Goal: Task Accomplishment & Management: Use online tool/utility

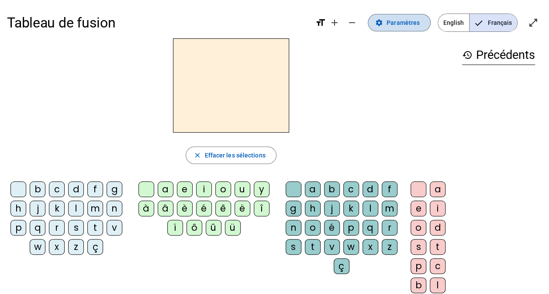
click at [405, 21] on span "Paramètres" at bounding box center [402, 22] width 33 height 10
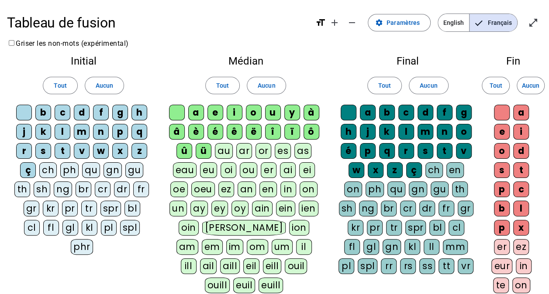
click at [328, 265] on div "Médian Tout Aucun a e i o u y à â è é ê ë [PERSON_NAME] ô û ü au ar or es as ea…" at bounding box center [245, 176] width 171 height 255
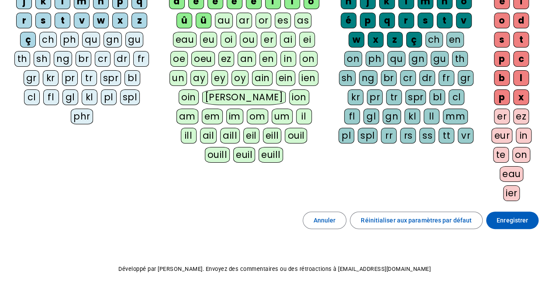
scroll to position [131, 0]
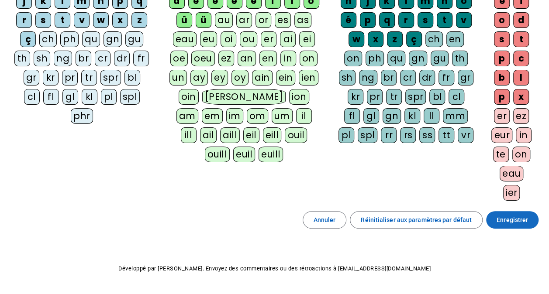
click at [505, 217] on span "Enregistrer" at bounding box center [511, 220] width 31 height 10
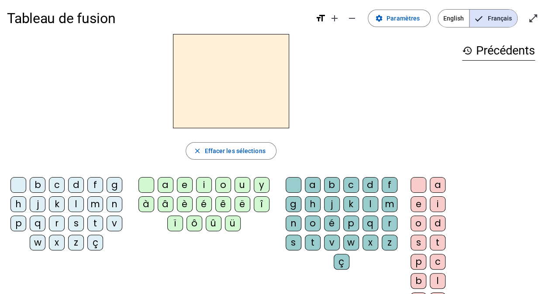
scroll to position [4, 0]
click at [337, 14] on mat-icon "add" at bounding box center [334, 18] width 10 height 10
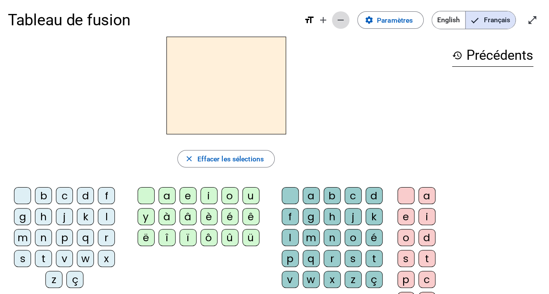
click at [343, 22] on mat-icon "remove" at bounding box center [340, 20] width 10 height 10
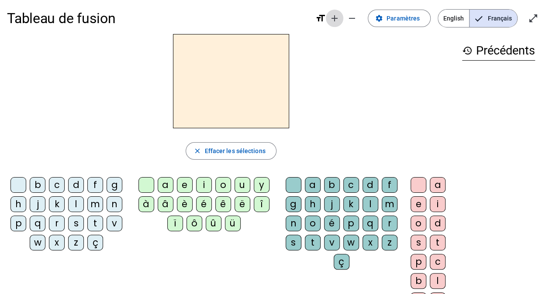
click at [338, 19] on mat-icon "add" at bounding box center [334, 18] width 10 height 10
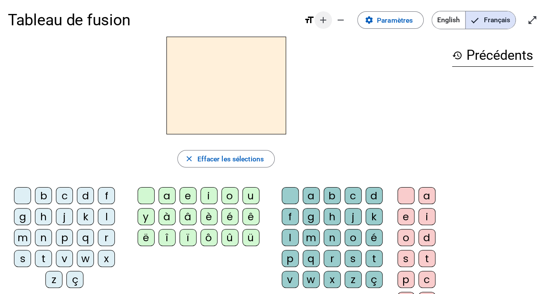
click at [338, 19] on mat-icon "remove" at bounding box center [340, 20] width 10 height 10
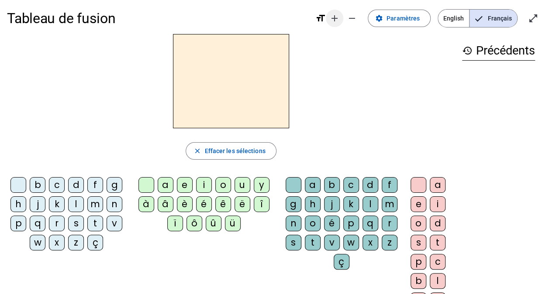
click at [338, 19] on mat-icon "add" at bounding box center [334, 18] width 10 height 10
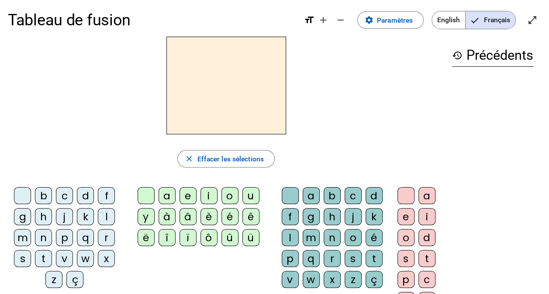
click at [307, 18] on mat-icon "format_size" at bounding box center [309, 20] width 10 height 10
click at [48, 194] on div "b" at bounding box center [43, 195] width 17 height 17
click at [202, 217] on div "è" at bounding box center [208, 216] width 17 height 17
click at [46, 194] on div "b" at bounding box center [43, 195] width 17 height 17
click at [335, 194] on div "b" at bounding box center [331, 195] width 17 height 17
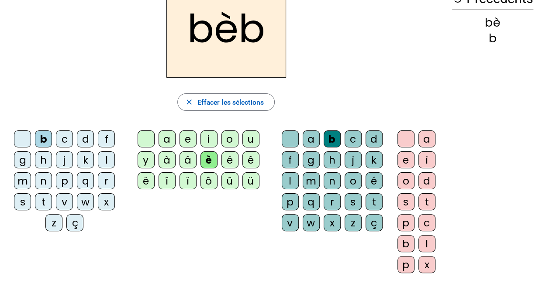
scroll to position [61, 0]
click at [211, 162] on div "è" at bounding box center [208, 159] width 17 height 17
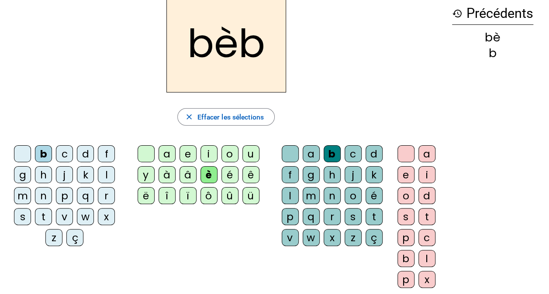
scroll to position [46, 0]
click at [228, 174] on div "é" at bounding box center [229, 174] width 17 height 17
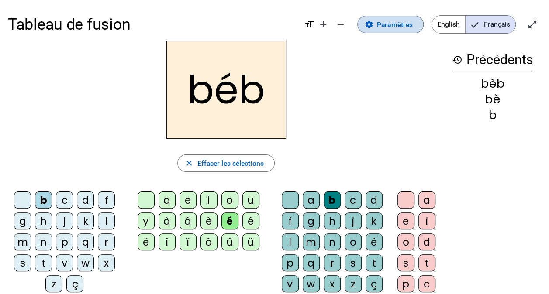
click at [378, 25] on span "Paramètres" at bounding box center [395, 25] width 36 height 12
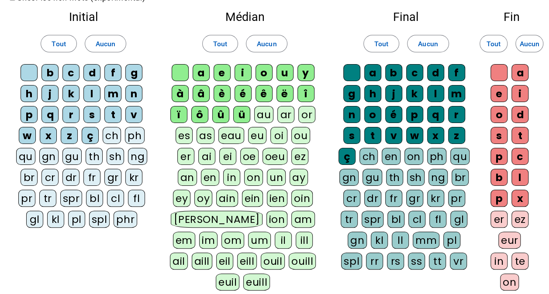
scroll to position [49, 0]
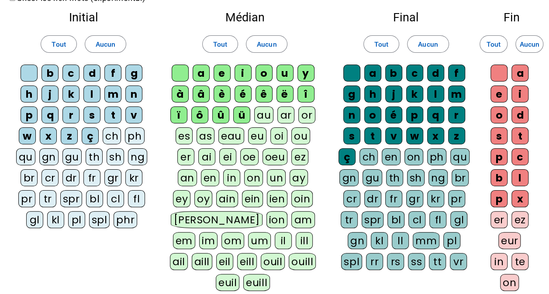
click at [391, 114] on div "é" at bounding box center [393, 115] width 17 height 17
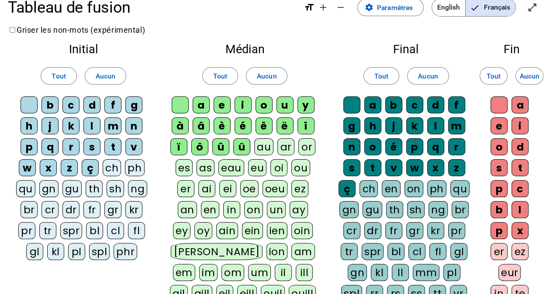
scroll to position [16, 0]
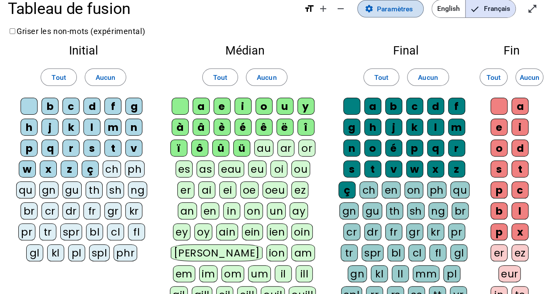
click at [386, 15] on span at bounding box center [390, 8] width 65 height 21
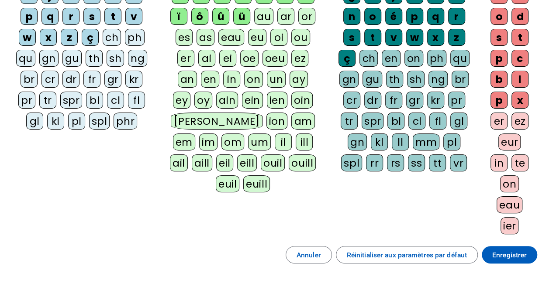
scroll to position [141, 0]
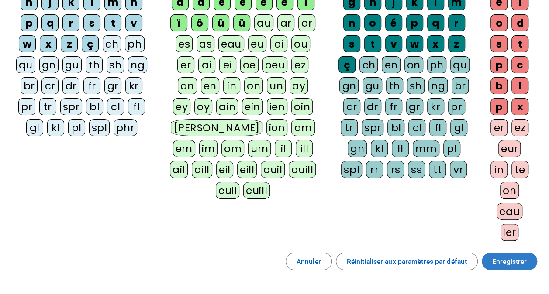
click at [504, 259] on span "Enregistrer" at bounding box center [509, 262] width 34 height 12
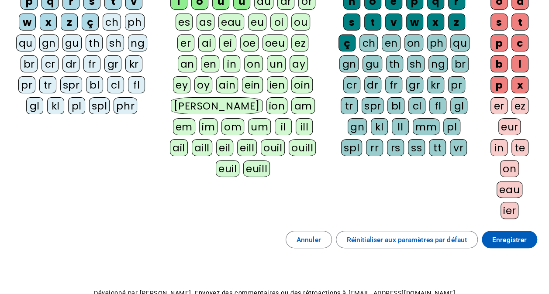
scroll to position [216, 0]
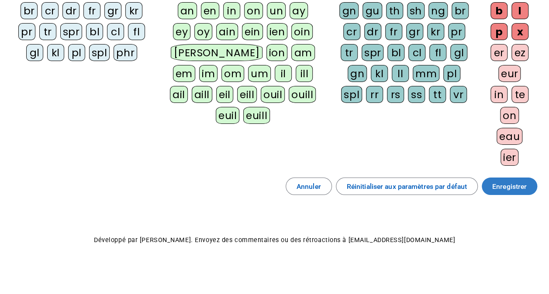
click at [519, 182] on span "Enregistrer" at bounding box center [509, 187] width 34 height 12
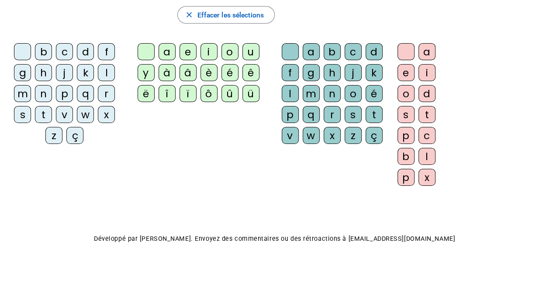
click at [49, 52] on div "b" at bounding box center [43, 51] width 17 height 17
click at [223, 72] on div "é" at bounding box center [229, 72] width 17 height 17
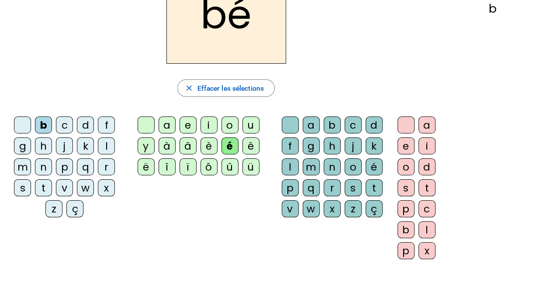
scroll to position [66, 0]
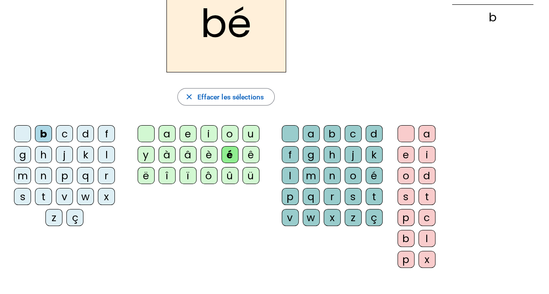
click at [50, 129] on div "b" at bounding box center [43, 133] width 17 height 17
click at [329, 138] on div "b" at bounding box center [331, 133] width 17 height 17
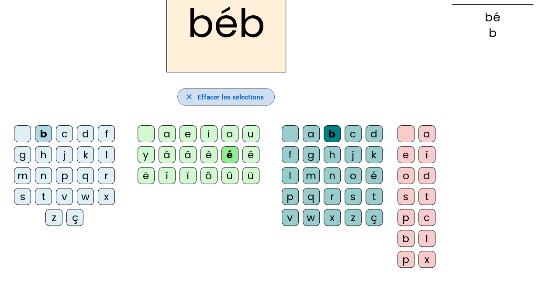
click at [242, 97] on span "Effacer les sélections" at bounding box center [230, 97] width 66 height 12
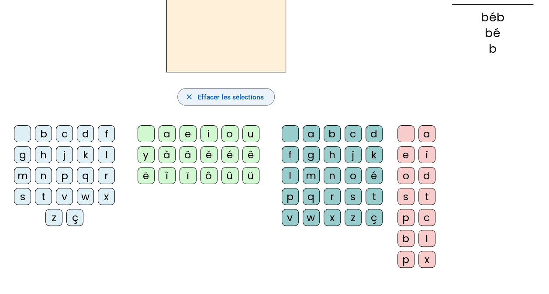
click at [242, 97] on span "Effacer les sélections" at bounding box center [230, 97] width 66 height 12
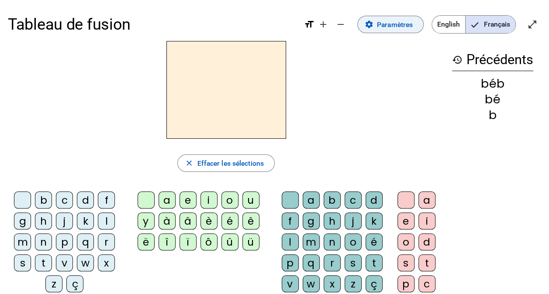
click at [389, 29] on span "Paramètres" at bounding box center [395, 25] width 36 height 12
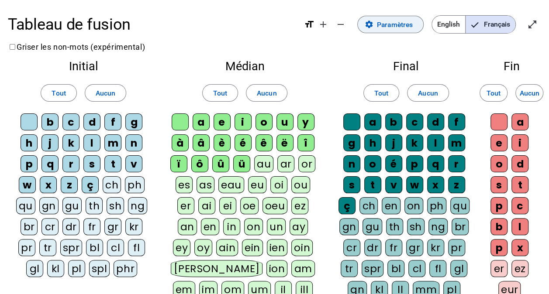
click at [410, 21] on span "Paramètres" at bounding box center [395, 25] width 36 height 12
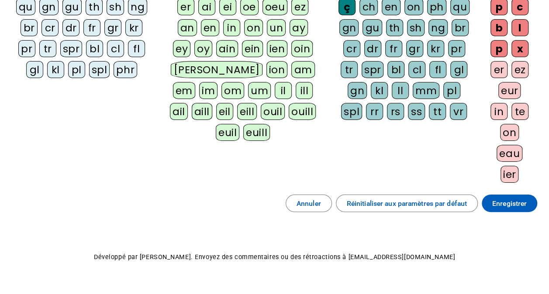
scroll to position [216, 0]
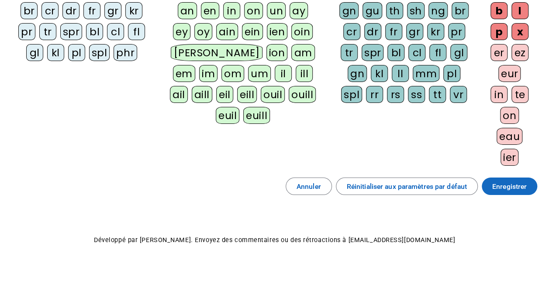
click at [502, 182] on span "Enregistrer" at bounding box center [509, 187] width 34 height 12
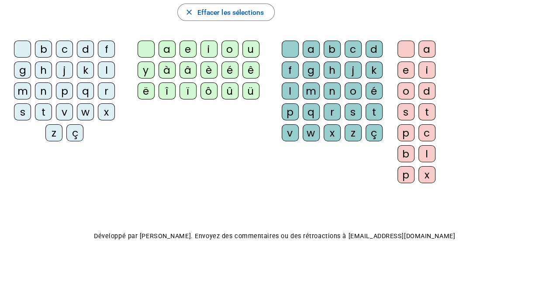
scroll to position [148, 0]
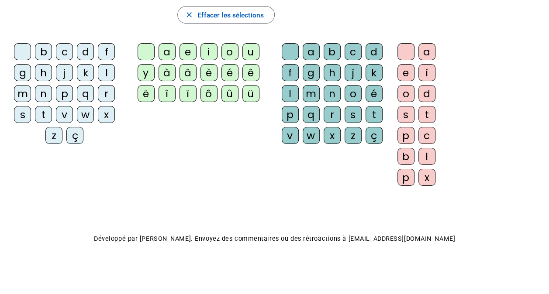
click at [45, 45] on div "b" at bounding box center [43, 51] width 17 height 17
click at [226, 70] on div "é" at bounding box center [229, 72] width 17 height 17
click at [330, 49] on div "b" at bounding box center [331, 51] width 17 height 17
click at [375, 90] on div "é" at bounding box center [373, 93] width 17 height 17
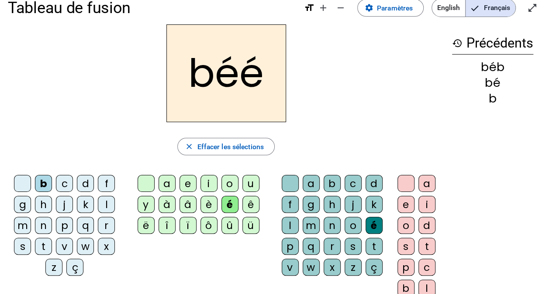
scroll to position [14, 0]
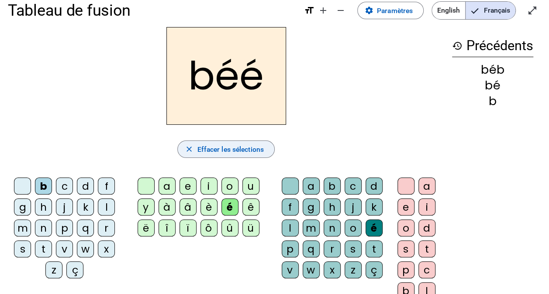
click at [237, 148] on span "Effacer les sélections" at bounding box center [230, 150] width 66 height 12
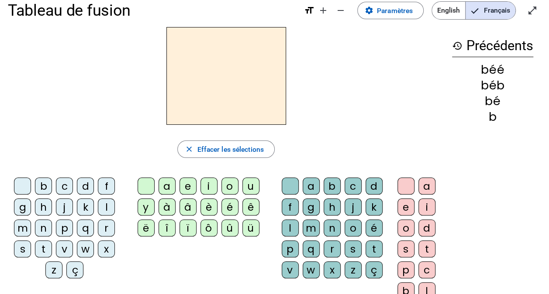
click at [48, 187] on div "b" at bounding box center [43, 186] width 17 height 17
click at [231, 205] on div "é" at bounding box center [229, 207] width 17 height 17
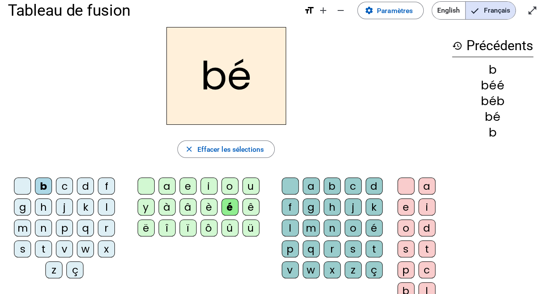
click at [331, 187] on div "b" at bounding box center [331, 186] width 17 height 17
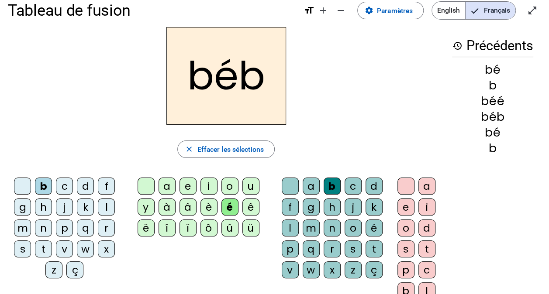
click at [374, 228] on div "é" at bounding box center [373, 228] width 17 height 17
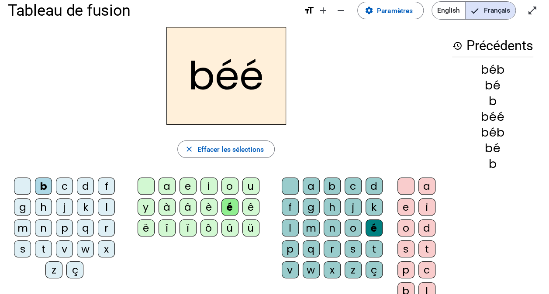
click at [330, 182] on div "b" at bounding box center [331, 186] width 17 height 17
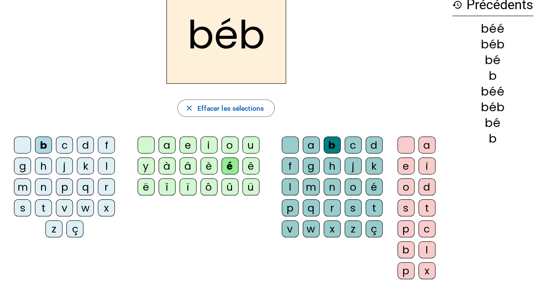
scroll to position [56, 0]
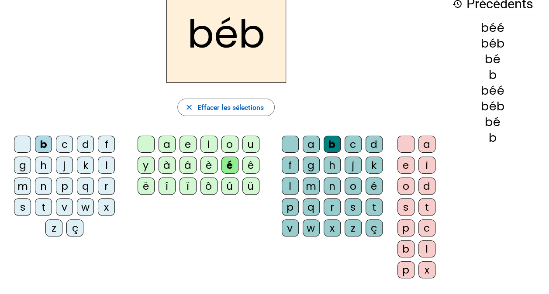
click at [405, 167] on div "e" at bounding box center [405, 165] width 17 height 17
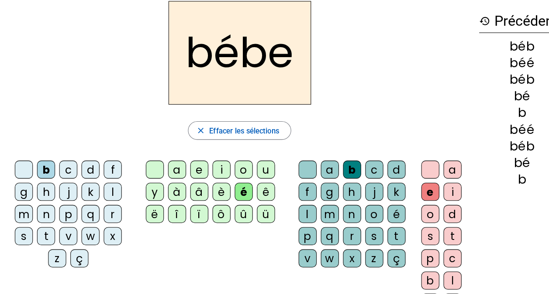
scroll to position [0, 0]
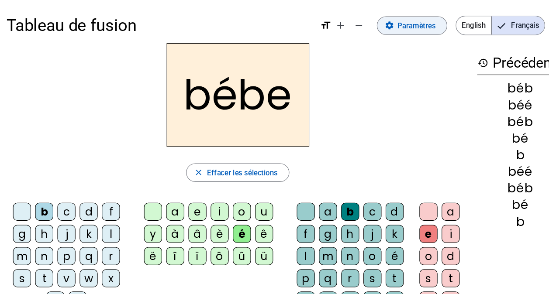
click at [368, 34] on span at bounding box center [390, 24] width 65 height 21
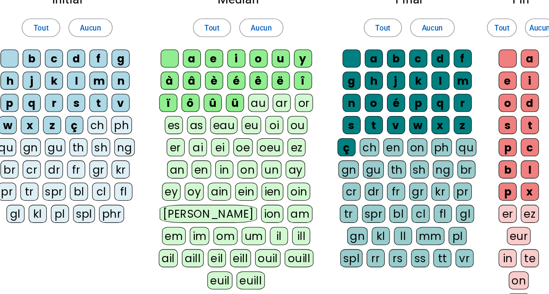
scroll to position [32, 0]
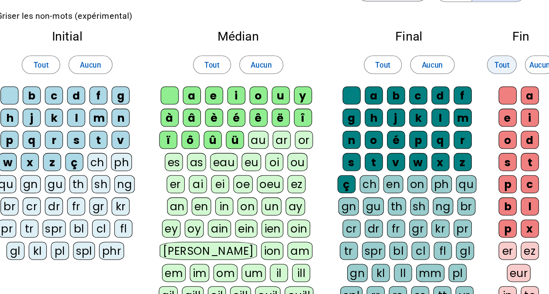
click at [486, 61] on span "Tout" at bounding box center [493, 61] width 14 height 12
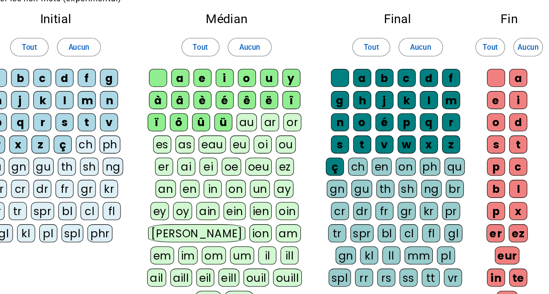
scroll to position [40, 0]
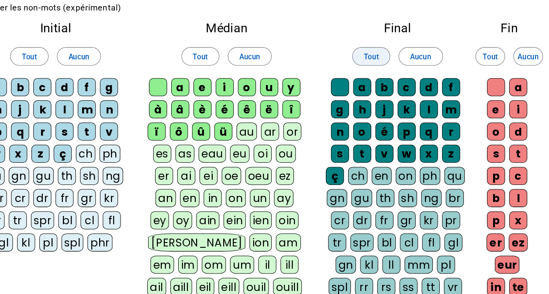
click at [379, 56] on span "Tout" at bounding box center [381, 54] width 14 height 12
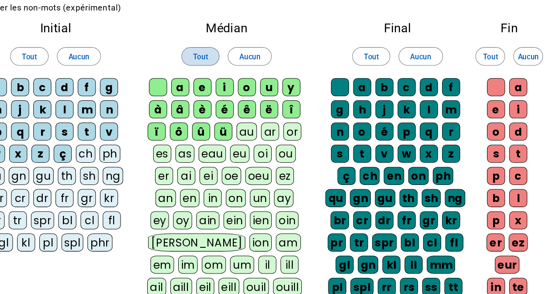
click at [212, 50] on span at bounding box center [220, 53] width 35 height 21
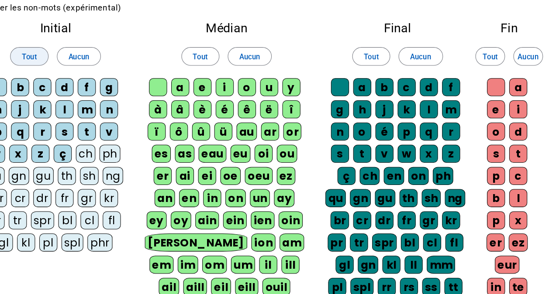
click at [63, 44] on span at bounding box center [58, 53] width 35 height 21
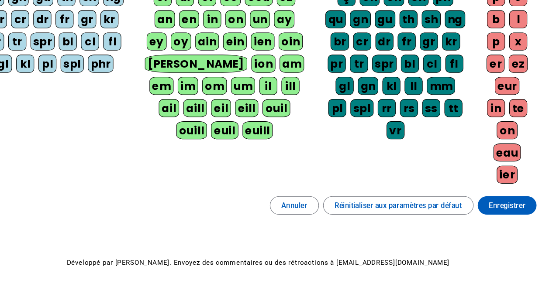
scroll to position [205, 0]
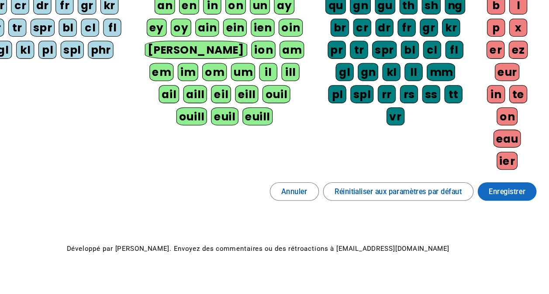
click at [510, 197] on span "Enregistrer" at bounding box center [509, 198] width 34 height 12
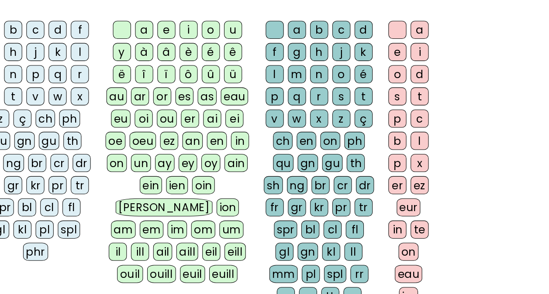
scroll to position [172, 0]
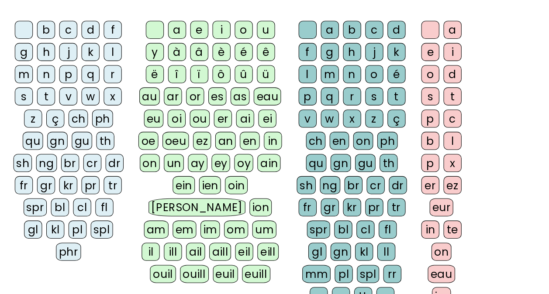
click at [43, 27] on div "b" at bounding box center [43, 28] width 17 height 17
click at [226, 50] on div "é" at bounding box center [229, 49] width 17 height 17
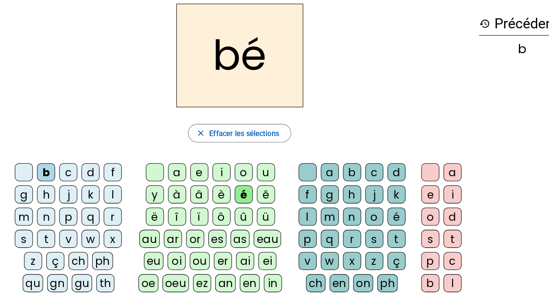
scroll to position [37, 0]
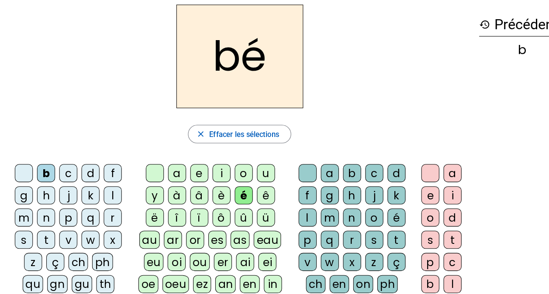
click at [45, 163] on div "b" at bounding box center [43, 163] width 17 height 17
click at [329, 158] on div "b" at bounding box center [331, 163] width 17 height 17
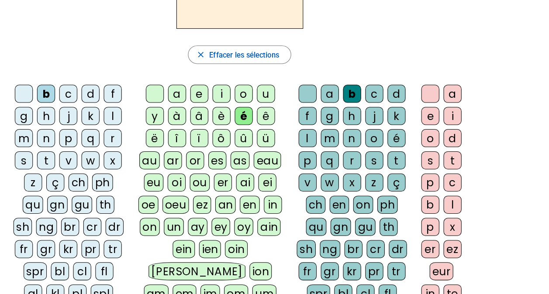
scroll to position [95, 0]
click at [378, 144] on div "é" at bounding box center [373, 146] width 17 height 17
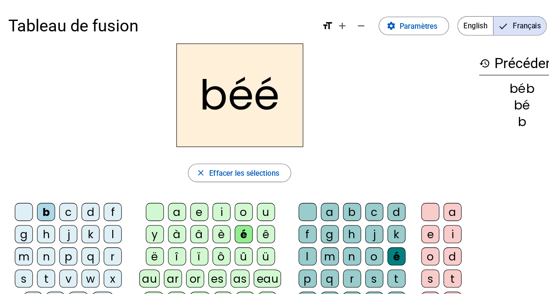
click at [334, 197] on div "b" at bounding box center [331, 200] width 17 height 17
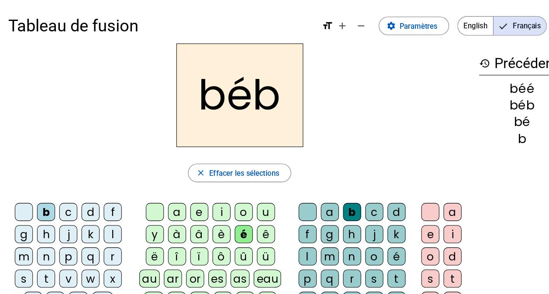
click at [409, 197] on div at bounding box center [405, 200] width 17 height 17
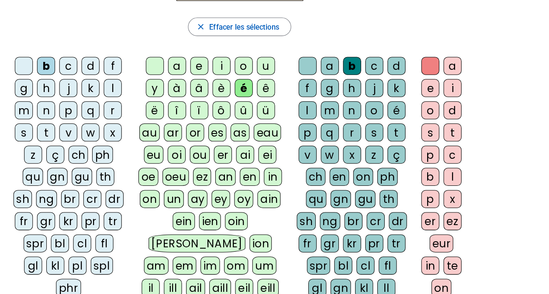
scroll to position [53, 0]
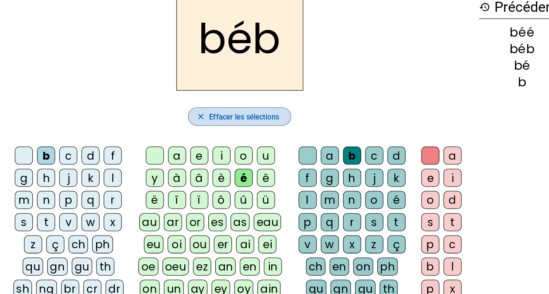
click at [230, 113] on span "Effacer les sélections" at bounding box center [230, 110] width 66 height 12
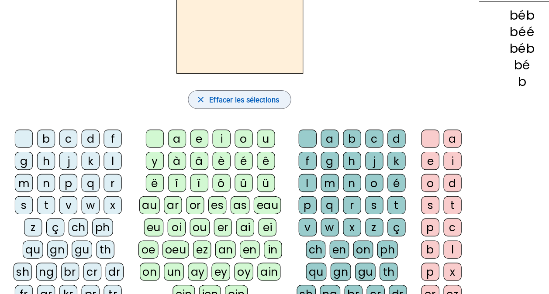
scroll to position [52, 0]
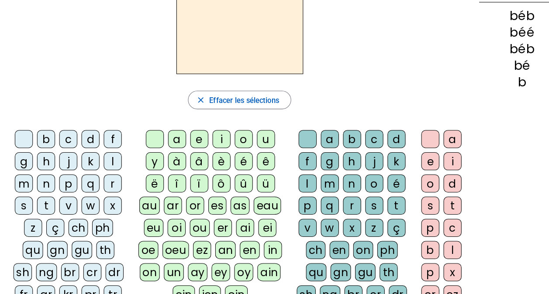
click at [24, 186] on div "m" at bounding box center [22, 189] width 17 height 17
click at [250, 148] on div "u" at bounding box center [250, 147] width 17 height 17
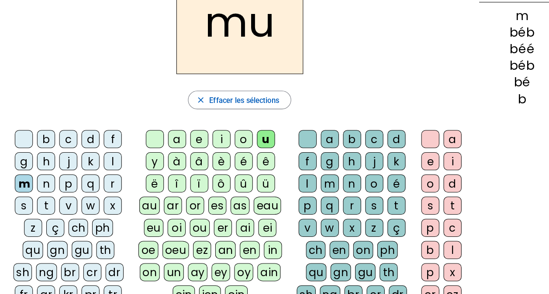
click at [349, 204] on div "s" at bounding box center [352, 210] width 17 height 17
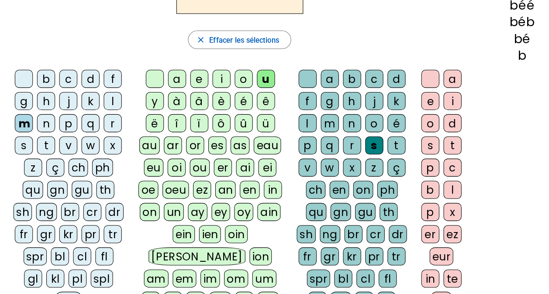
scroll to position [125, 0]
